Goal: Information Seeking & Learning: Compare options

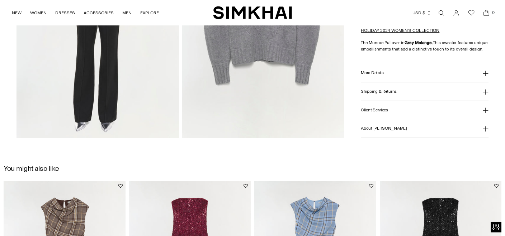
scroll to position [643, 0]
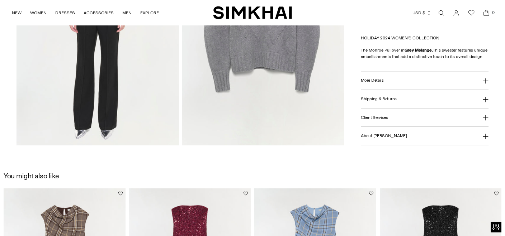
click at [392, 87] on button "More Details" at bounding box center [424, 80] width 127 height 18
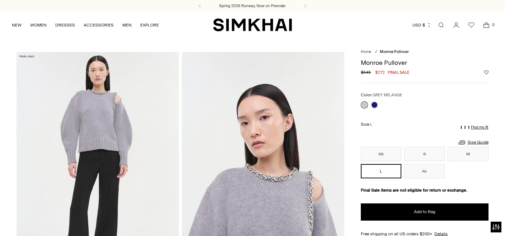
scroll to position [5, 0]
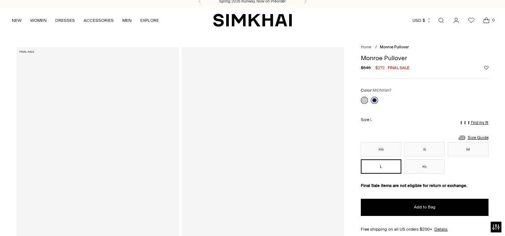
click at [376, 100] on link at bounding box center [374, 100] width 7 height 7
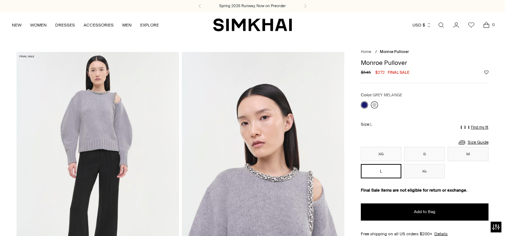
click at [375, 103] on link at bounding box center [374, 104] width 7 height 7
